Goal: Information Seeking & Learning: Check status

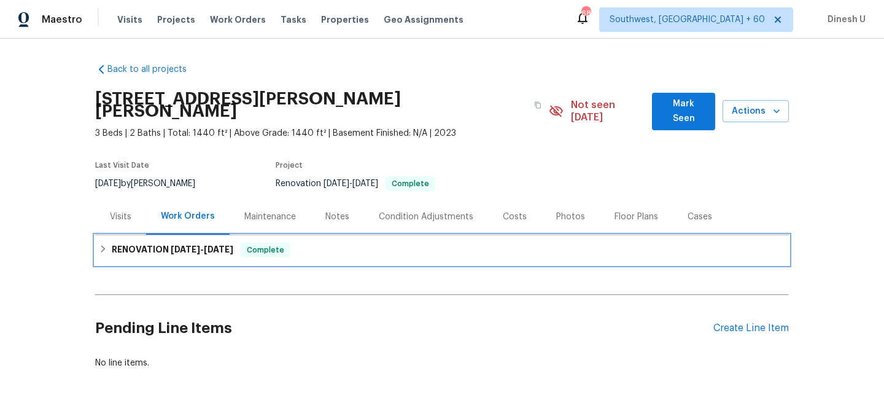
click at [142, 235] on div "RENOVATION [DATE] - [DATE] Complete" at bounding box center [442, 249] width 694 height 29
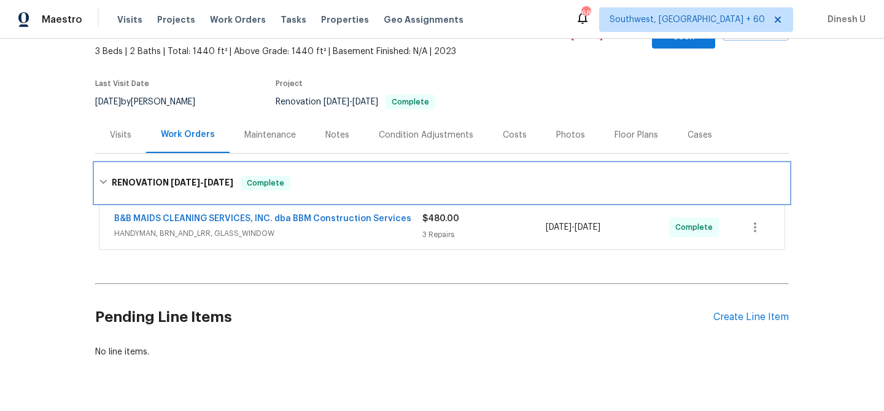
scroll to position [100, 0]
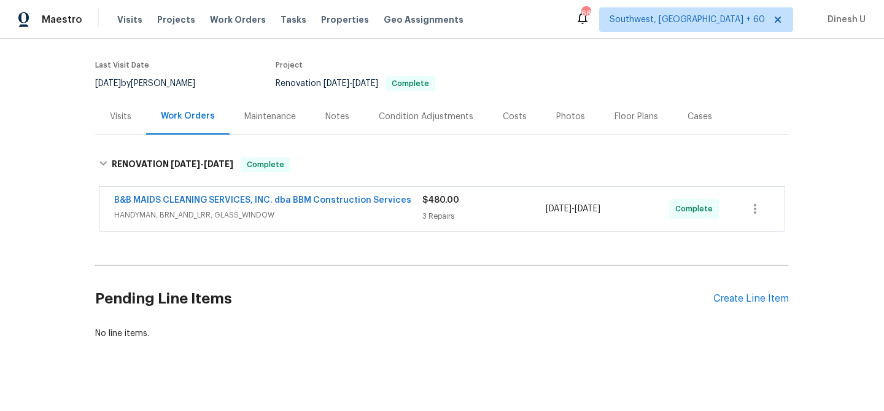
click at [431, 210] on div "3 Repairs" at bounding box center [484, 216] width 123 height 12
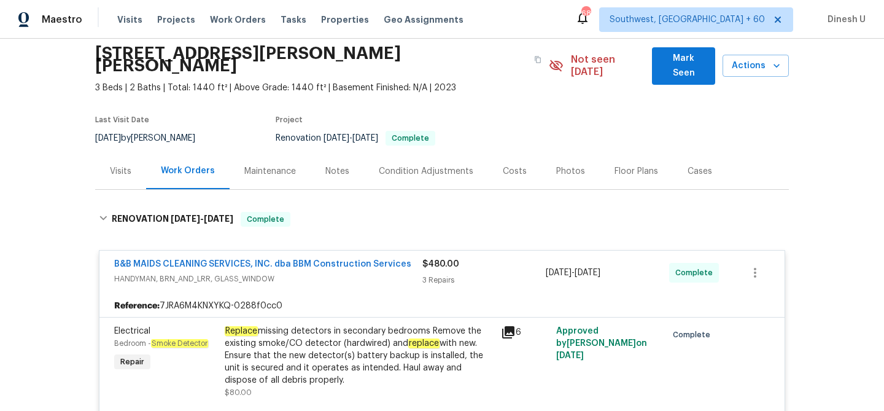
scroll to position [0, 0]
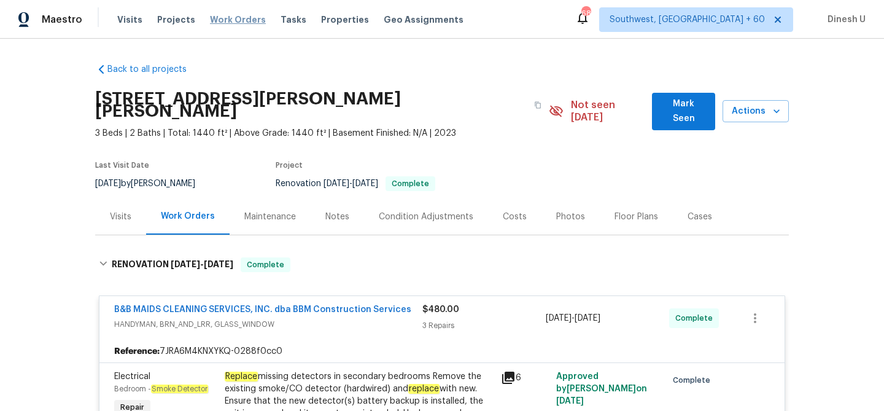
click at [221, 17] on span "Work Orders" at bounding box center [238, 20] width 56 height 12
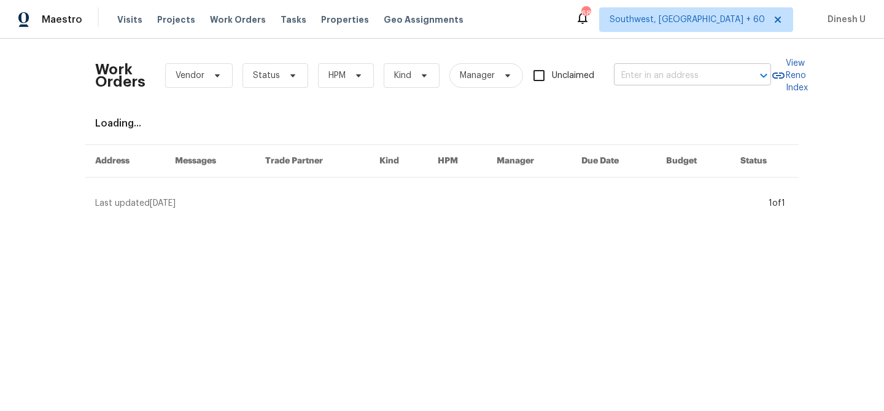
click at [647, 71] on input "text" at bounding box center [675, 75] width 123 height 19
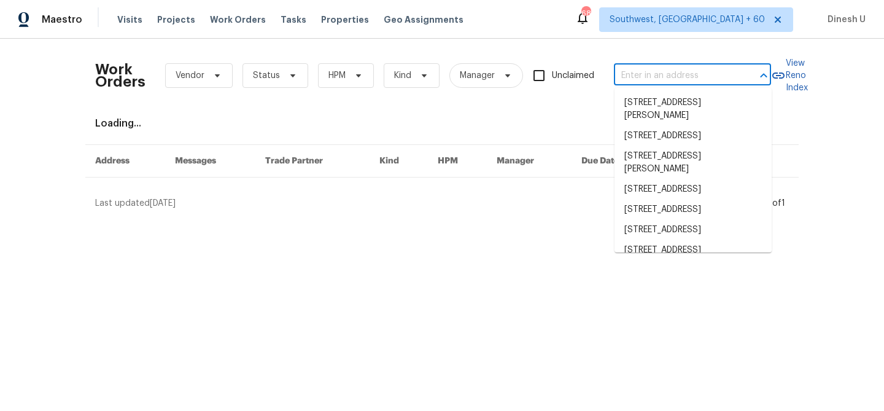
paste input "[STREET_ADDRESS]"
type input "[STREET_ADDRESS]"
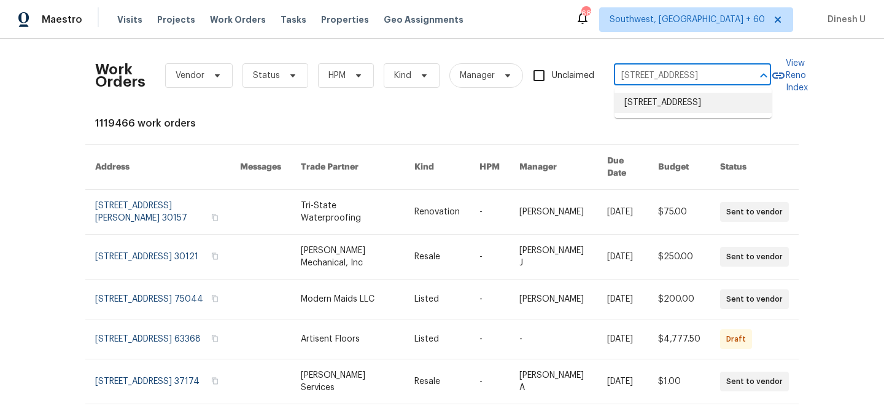
click at [646, 111] on li "[STREET_ADDRESS]" at bounding box center [693, 103] width 157 height 20
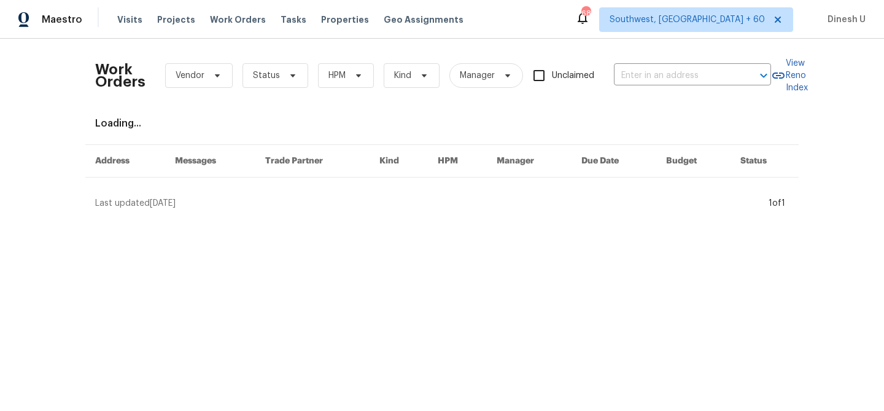
type input "[STREET_ADDRESS]"
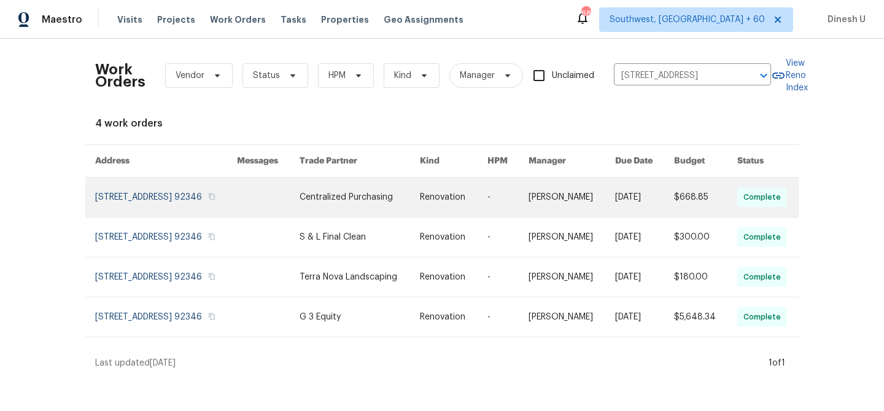
click at [127, 198] on link at bounding box center [166, 197] width 142 height 39
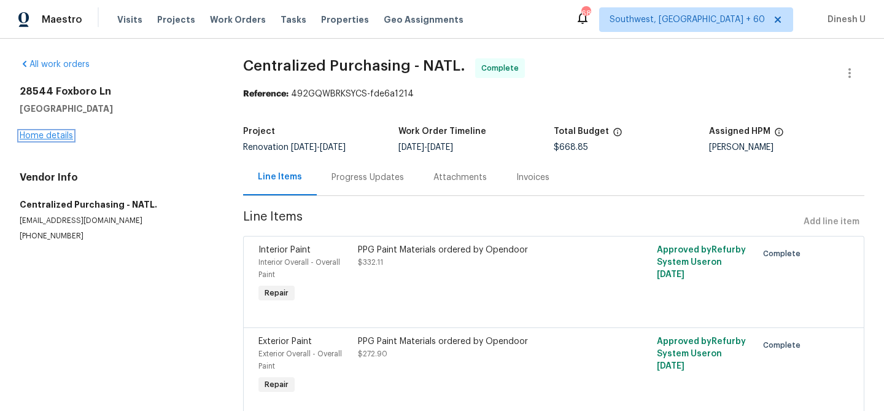
click at [50, 133] on link "Home details" at bounding box center [46, 135] width 53 height 9
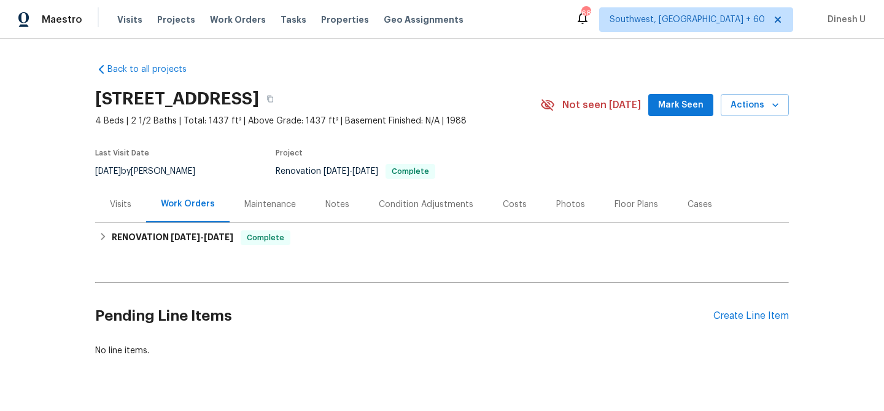
scroll to position [29, 0]
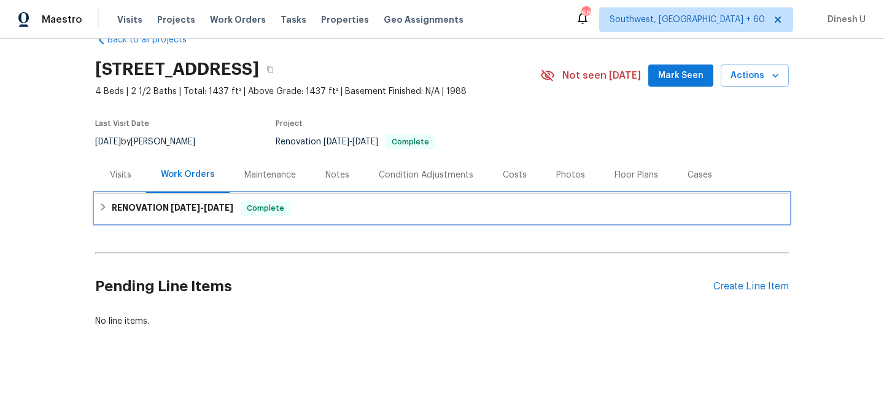
click at [175, 207] on span "[DATE]" at bounding box center [185, 207] width 29 height 9
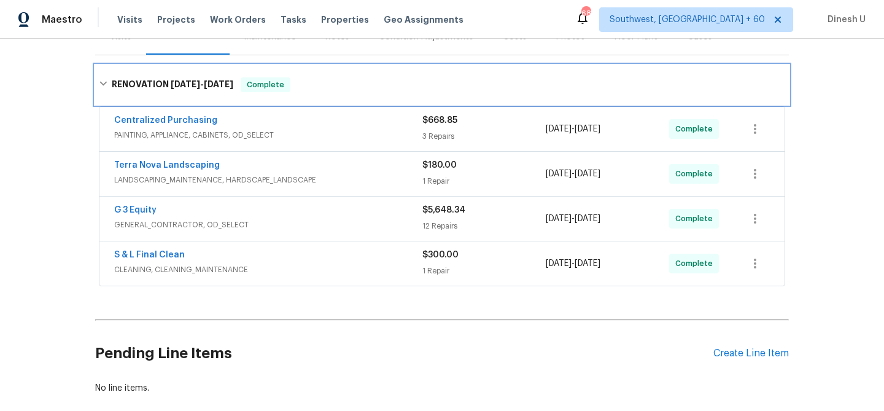
scroll to position [0, 0]
